Goal: Submit feedback/report problem

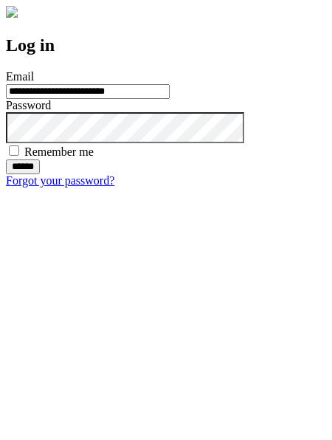
type input "**********"
click at [40, 174] on input "******" at bounding box center [23, 167] width 34 height 15
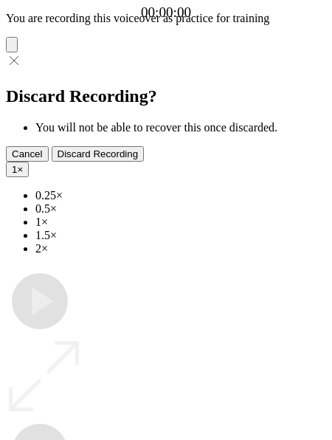
type input "**********"
